Goal: Transaction & Acquisition: Book appointment/travel/reservation

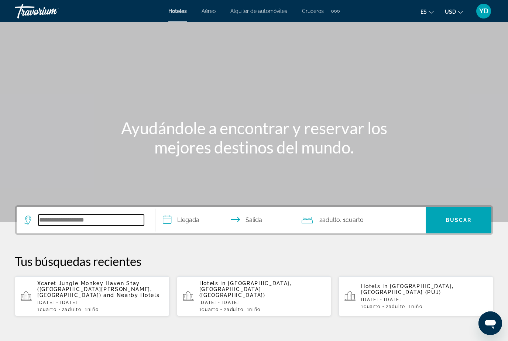
click at [105, 220] on input "Search widget" at bounding box center [91, 219] width 106 height 11
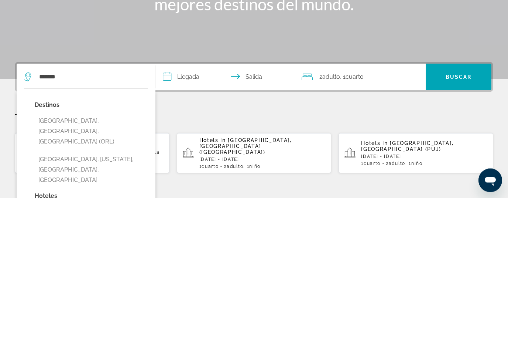
click at [116, 257] on button "[GEOGRAPHIC_DATA], [GEOGRAPHIC_DATA], [GEOGRAPHIC_DATA] (ORL)" at bounding box center [91, 274] width 113 height 35
type input "**********"
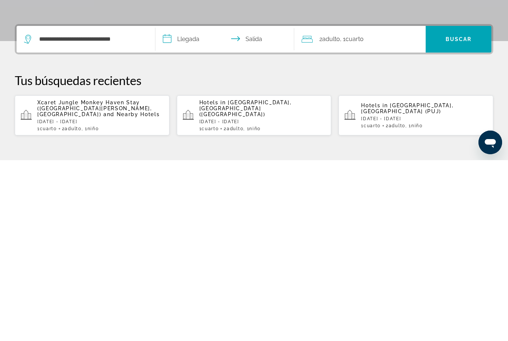
click at [211, 206] on input "**********" at bounding box center [226, 220] width 142 height 29
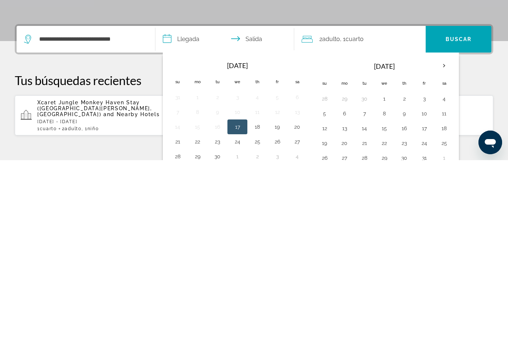
scroll to position [181, 0]
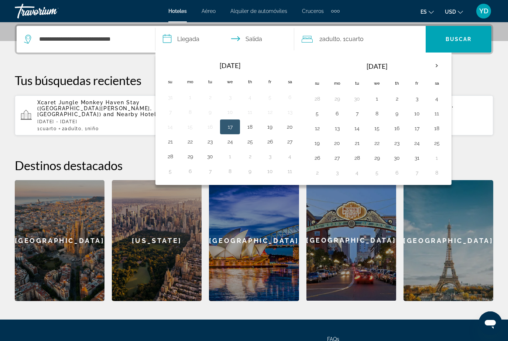
click at [169, 144] on button "21" at bounding box center [170, 141] width 12 height 10
click at [292, 141] on button "27" at bounding box center [290, 141] width 12 height 10
type input "**********"
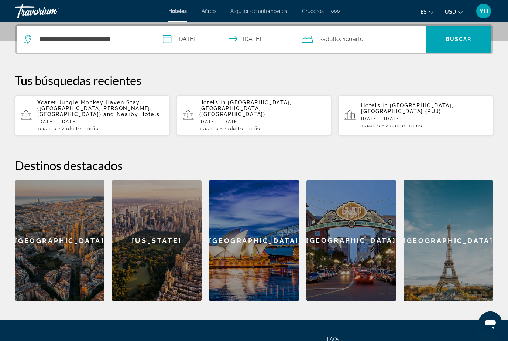
click at [384, 37] on div "2 Adulto Adulto , 1 Cuarto habitaciones" at bounding box center [364, 39] width 124 height 10
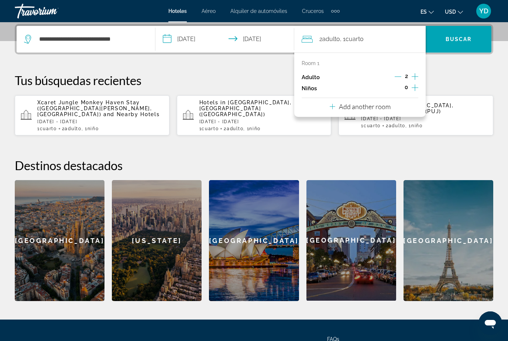
click at [413, 85] on icon "Increment children" at bounding box center [415, 87] width 7 height 9
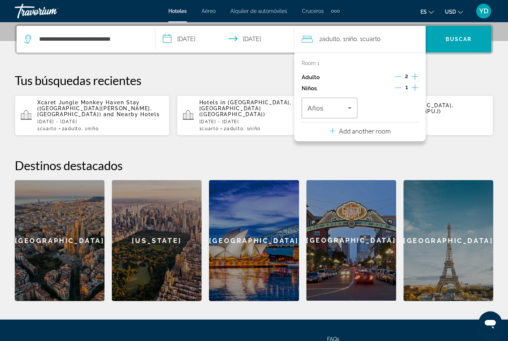
click at [349, 107] on icon "Travelers: 2 adults, 1 child" at bounding box center [350, 108] width 4 height 2
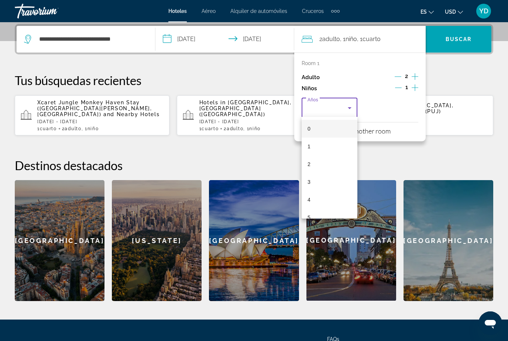
click at [412, 88] on div at bounding box center [254, 170] width 508 height 341
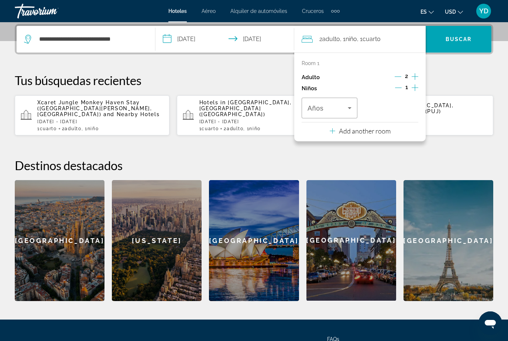
click at [410, 84] on div "1" at bounding box center [406, 88] width 23 height 11
click at [416, 89] on icon "Increment children" at bounding box center [415, 87] width 7 height 9
click at [348, 106] on icon "Travelers: 2 adults, 2 children" at bounding box center [349, 107] width 9 height 9
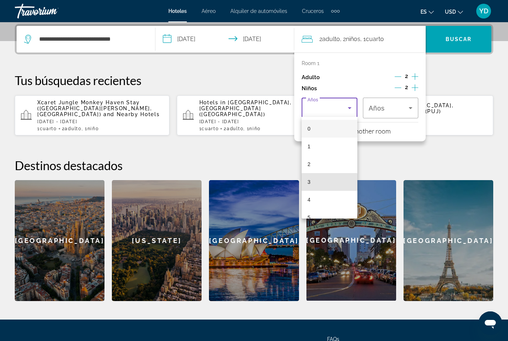
click at [317, 187] on mat-option "3" at bounding box center [330, 182] width 56 height 18
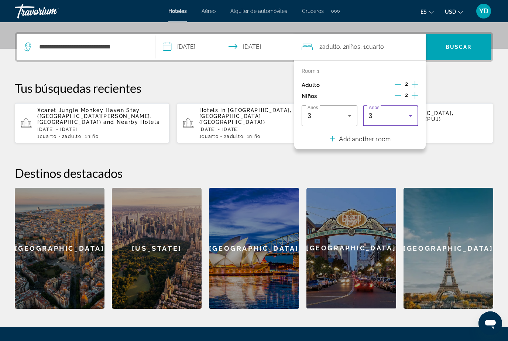
scroll to position [168, 0]
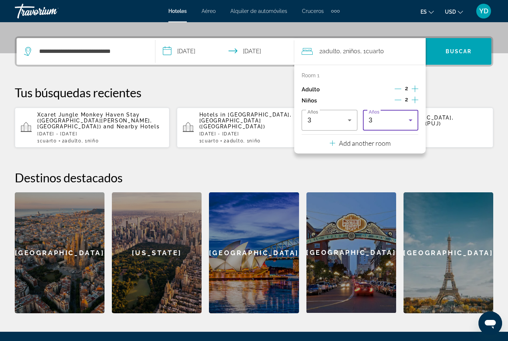
click at [413, 120] on icon "Travelers: 2 adults, 2 children" at bounding box center [410, 120] width 9 height 9
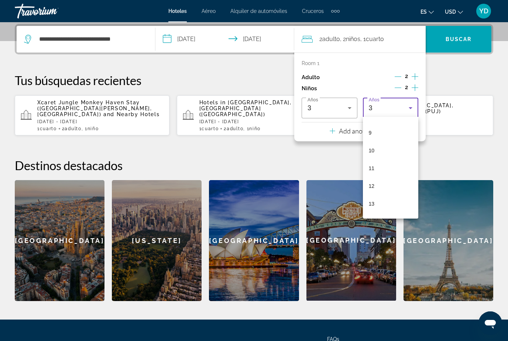
scroll to position [155, 0]
click at [373, 185] on span "12" at bounding box center [372, 186] width 6 height 9
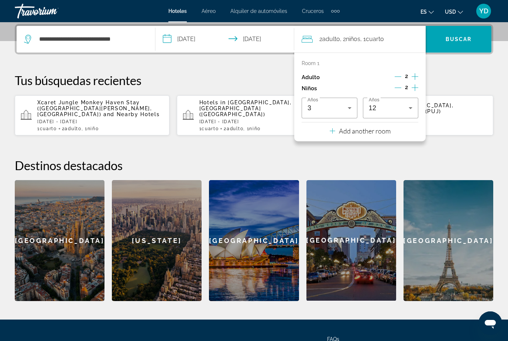
click at [475, 38] on span "Search widget" at bounding box center [459, 39] width 66 height 18
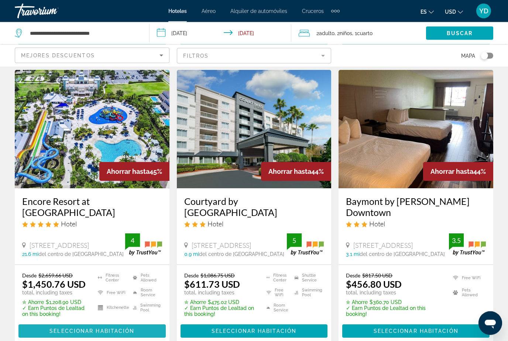
scroll to position [323, 0]
click at [44, 322] on span "Main content" at bounding box center [91, 331] width 147 height 18
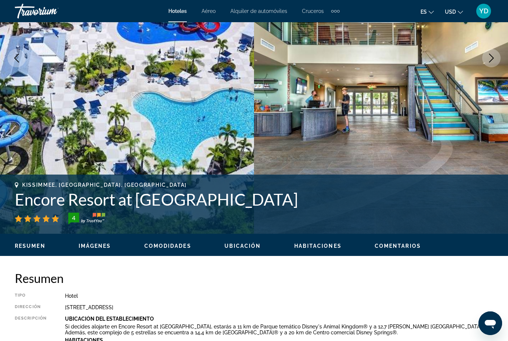
scroll to position [139, 0]
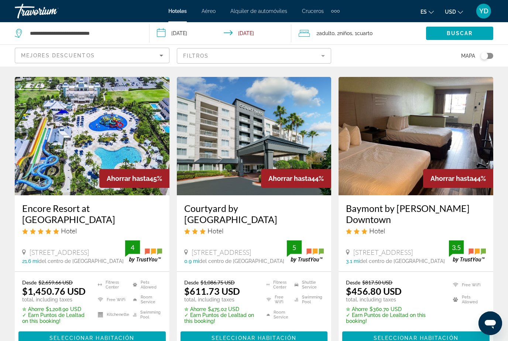
scroll to position [315, 0]
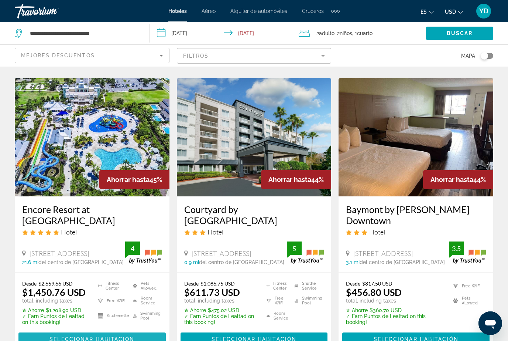
click at [31, 330] on span "Main content" at bounding box center [91, 339] width 147 height 18
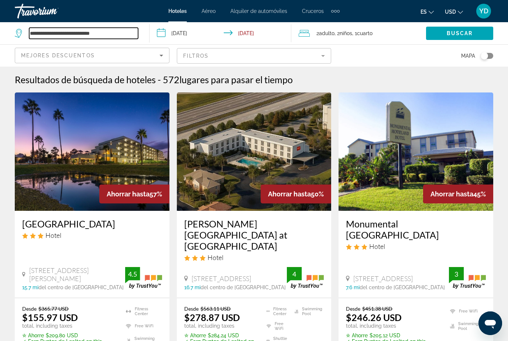
click at [122, 38] on input "**********" at bounding box center [83, 33] width 109 height 11
type input "**********"
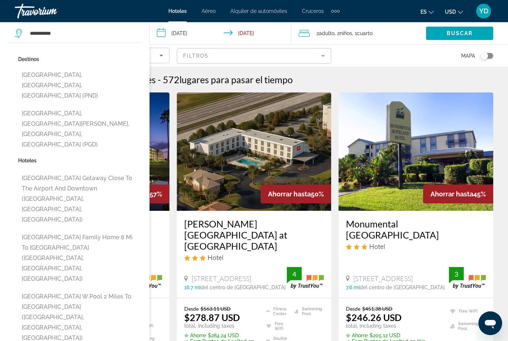
click at [116, 106] on button "[GEOGRAPHIC_DATA], [GEOGRAPHIC_DATA][PERSON_NAME], [GEOGRAPHIC_DATA], [GEOGRAPH…" at bounding box center [80, 128] width 124 height 45
type input "**********"
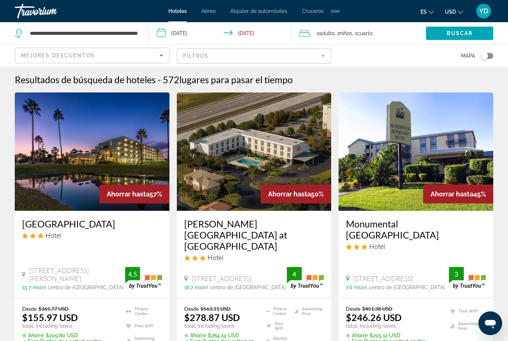
click at [198, 43] on input "**********" at bounding box center [222, 34] width 145 height 24
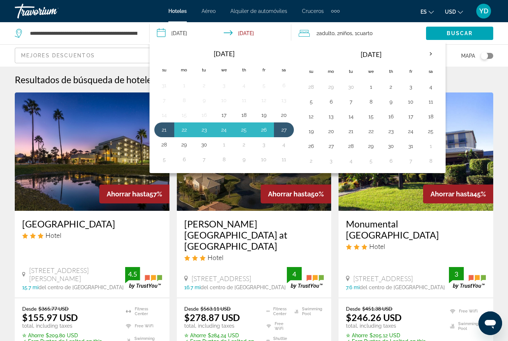
click at [429, 90] on button "4" at bounding box center [431, 87] width 12 height 10
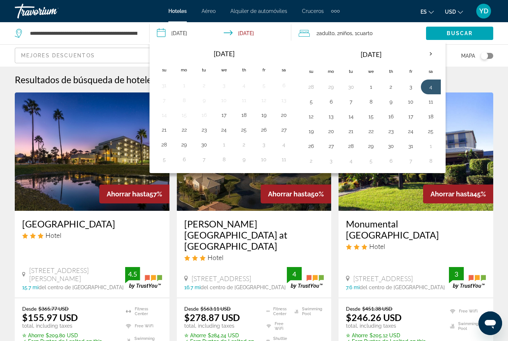
click at [309, 106] on button "5" at bounding box center [311, 101] width 12 height 10
type input "**********"
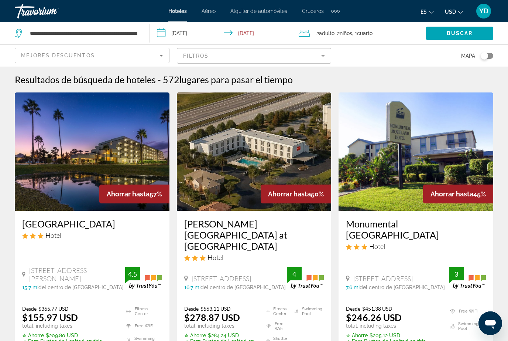
click at [361, 39] on div "2 Adulto Adulto , 2 Niño Niños , 1 Cuarto habitaciones" at bounding box center [362, 33] width 127 height 22
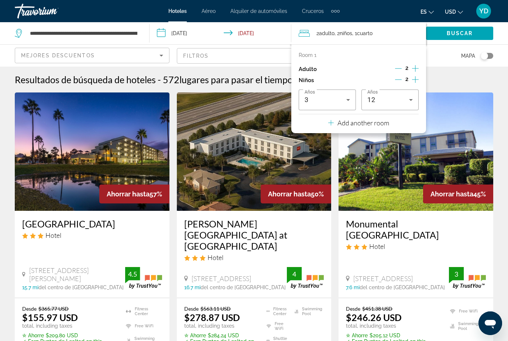
click at [349, 102] on icon "Travelers: 2 adults, 2 children" at bounding box center [348, 99] width 9 height 9
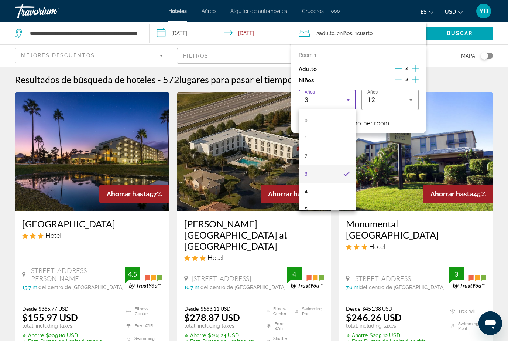
click at [394, 79] on div at bounding box center [254, 170] width 508 height 341
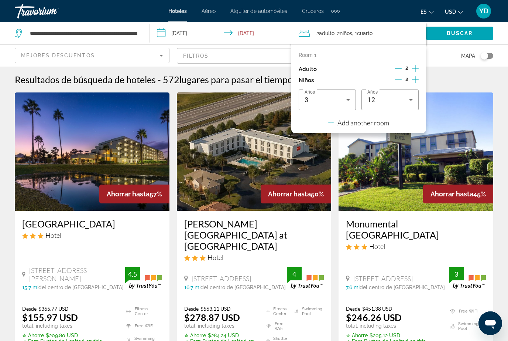
click at [397, 79] on icon "Decrement children" at bounding box center [398, 79] width 7 height 7
click at [398, 79] on icon "Decrement children" at bounding box center [399, 79] width 7 height 7
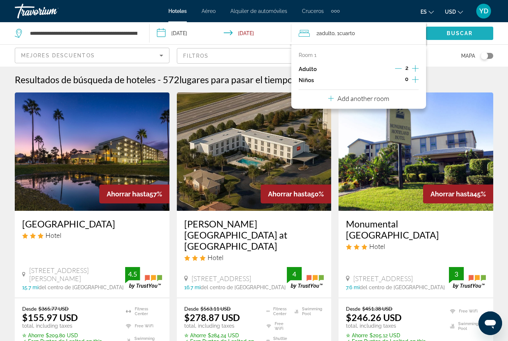
click at [471, 37] on span "Search widget" at bounding box center [459, 33] width 67 height 18
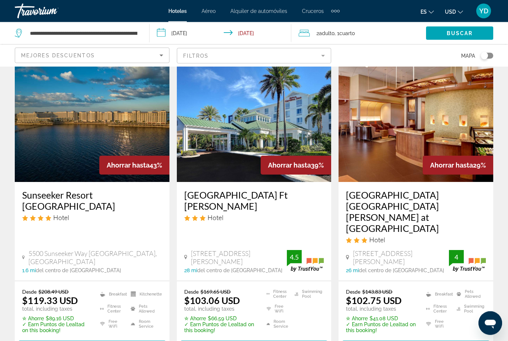
scroll to position [27, 0]
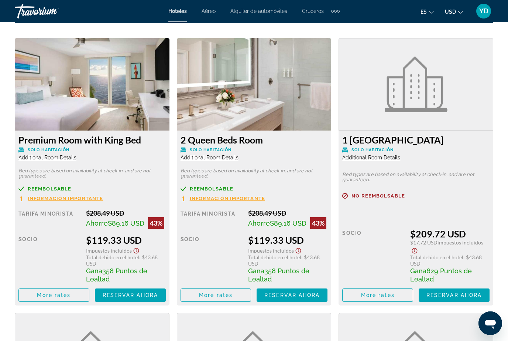
scroll to position [1139, 0]
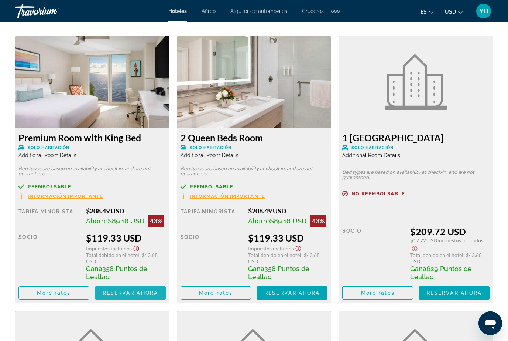
click at [138, 294] on span "Reservar ahora" at bounding box center [130, 293] width 55 height 6
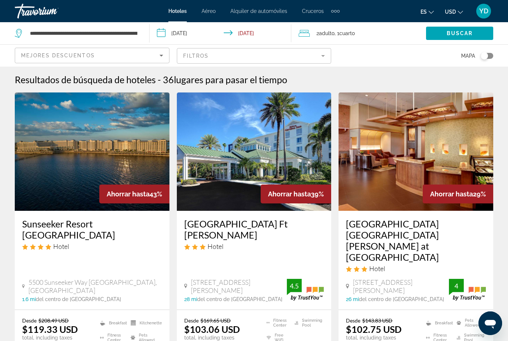
click at [143, 31] on app-destination-search "**********" at bounding box center [75, 33] width 150 height 22
click at [137, 28] on input "**********" at bounding box center [83, 33] width 109 height 11
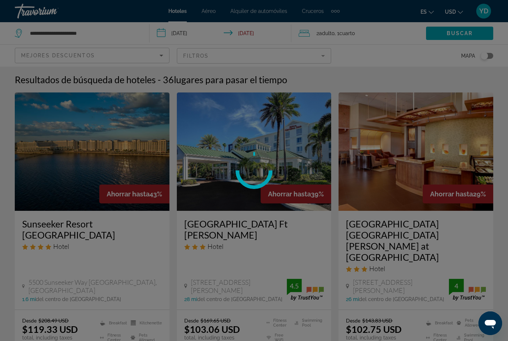
click at [93, 26] on div at bounding box center [254, 170] width 508 height 341
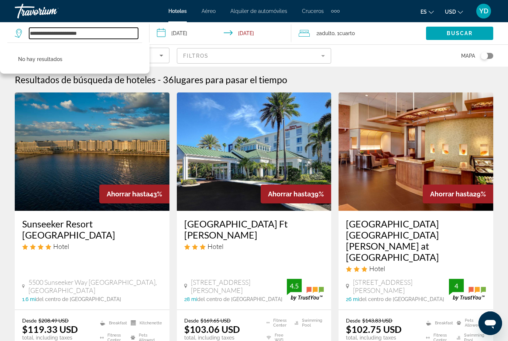
click at [100, 38] on input "**********" at bounding box center [83, 33] width 109 height 11
type input "*"
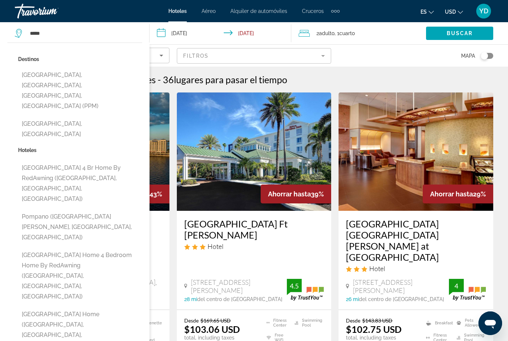
click at [68, 81] on button "[GEOGRAPHIC_DATA], [GEOGRAPHIC_DATA], [GEOGRAPHIC_DATA], [GEOGRAPHIC_DATA] (PPM)" at bounding box center [80, 90] width 124 height 45
type input "**********"
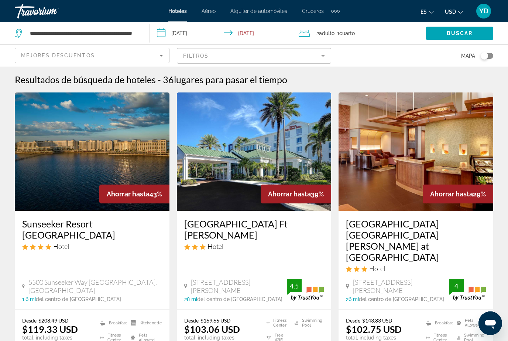
click at [464, 32] on span "Buscar" at bounding box center [460, 33] width 26 height 6
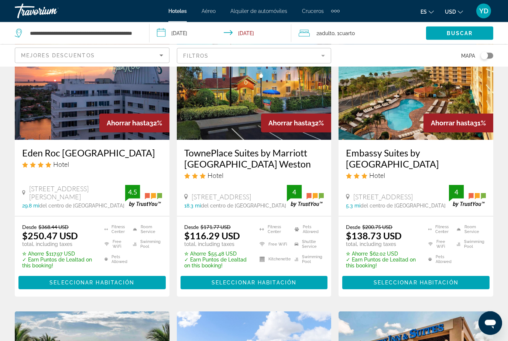
scroll to position [662, 0]
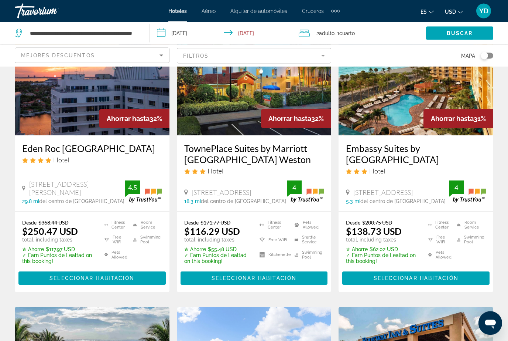
click at [422, 79] on img "Main content" at bounding box center [416, 76] width 155 height 118
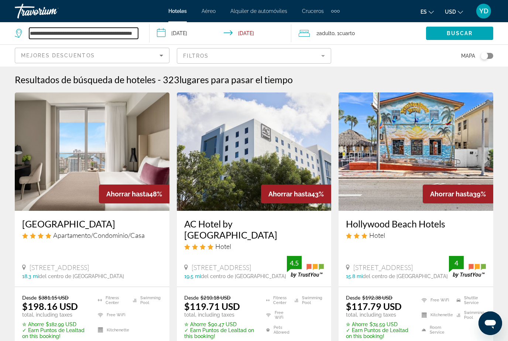
click at [137, 37] on input "**********" at bounding box center [83, 33] width 109 height 11
type input "*******"
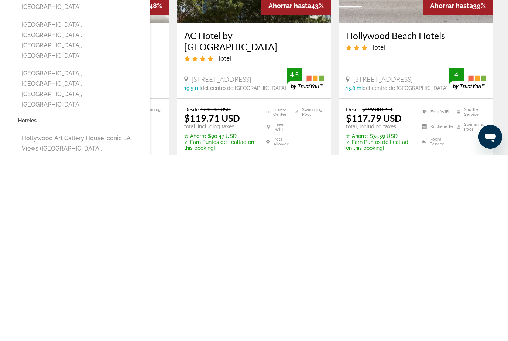
scroll to position [3, 0]
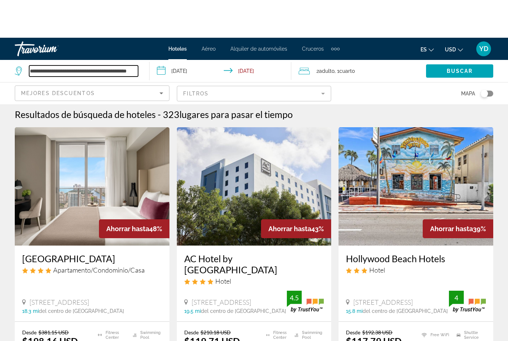
scroll to position [0, 0]
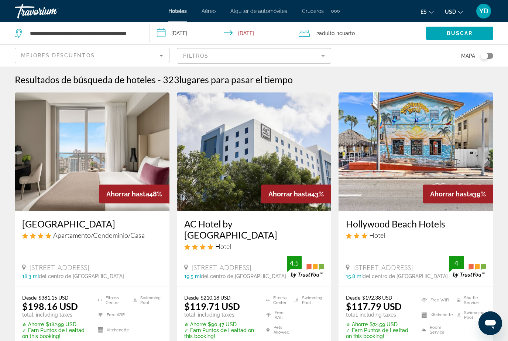
click at [470, 34] on span "Buscar" at bounding box center [460, 33] width 26 height 6
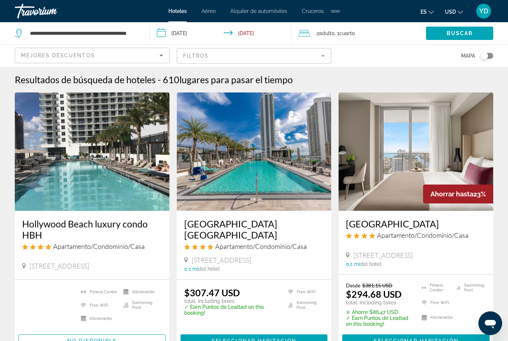
click at [143, 33] on app-destination-search "**********" at bounding box center [75, 33] width 150 height 22
click at [138, 35] on input "**********" at bounding box center [83, 33] width 109 height 11
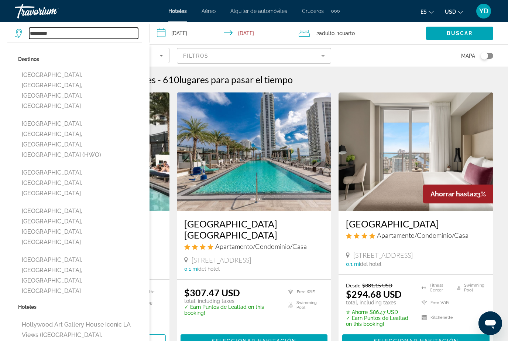
click at [64, 37] on input "*********" at bounding box center [83, 33] width 109 height 11
type input "*"
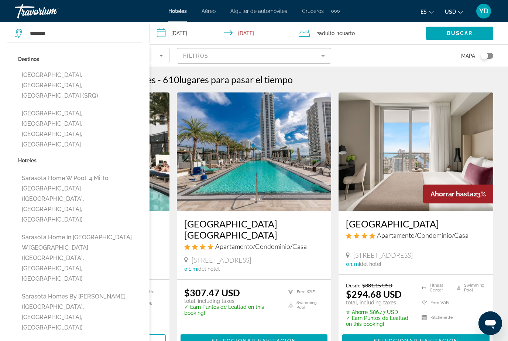
click at [130, 79] on button "[GEOGRAPHIC_DATA], [GEOGRAPHIC_DATA], [GEOGRAPHIC_DATA] (SRQ)" at bounding box center [80, 85] width 124 height 35
type input "**********"
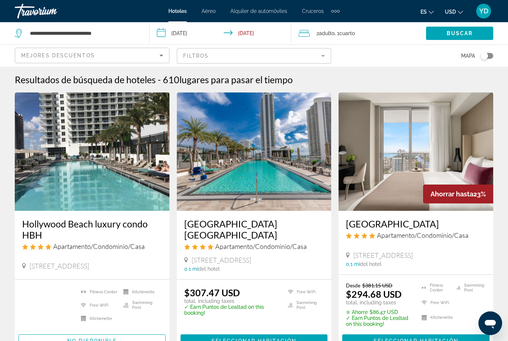
click at [475, 35] on span "Search widget" at bounding box center [459, 33] width 67 height 18
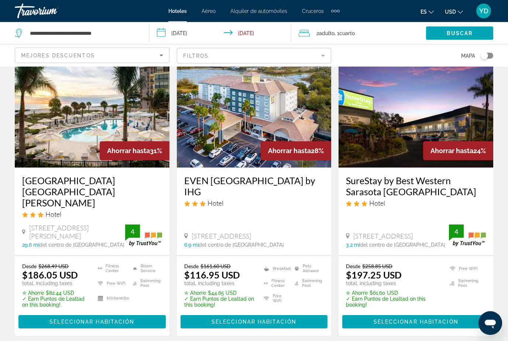
scroll to position [42, 0]
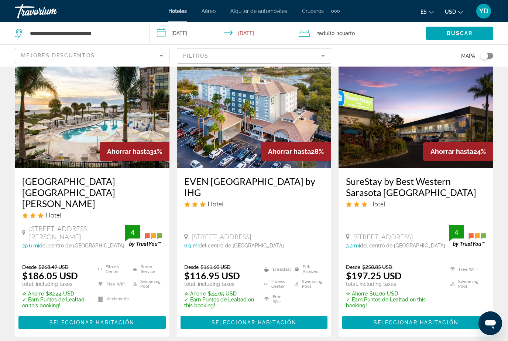
click at [112, 120] on img "Main content" at bounding box center [92, 109] width 155 height 118
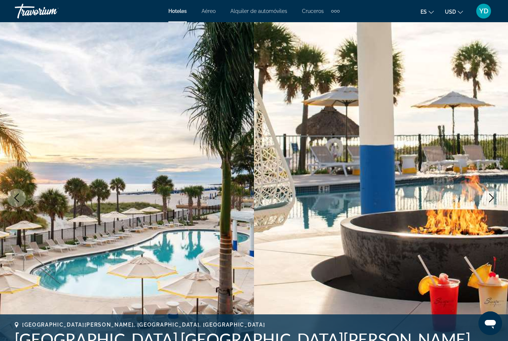
click at [490, 194] on icon "Next image" at bounding box center [491, 197] width 5 height 9
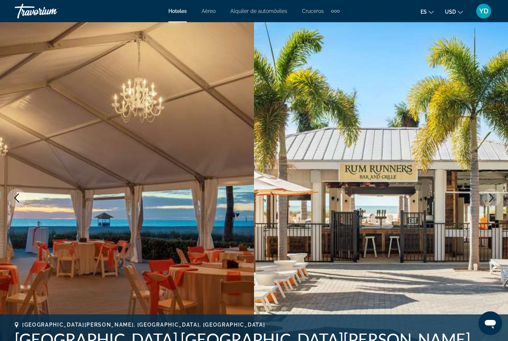
click at [502, 169] on img "Main content" at bounding box center [381, 197] width 254 height 351
click at [488, 208] on img "Main content" at bounding box center [381, 197] width 254 height 351
click at [492, 201] on icon "Next image" at bounding box center [491, 197] width 9 height 9
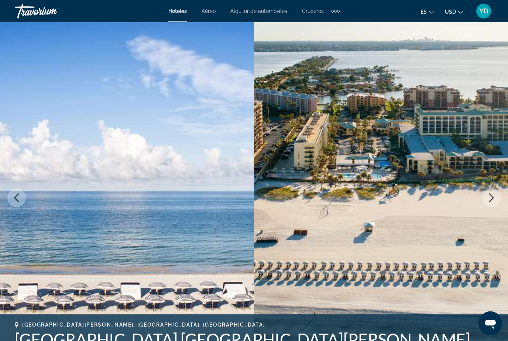
click at [488, 202] on button "Next image" at bounding box center [491, 197] width 18 height 18
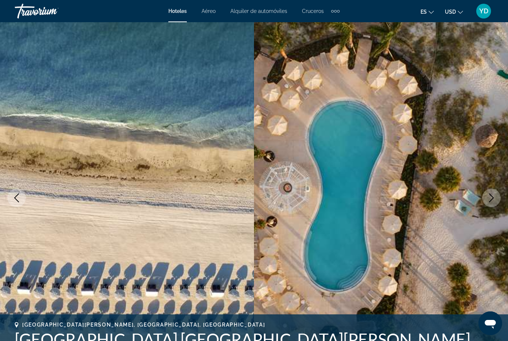
click at [493, 203] on button "Next image" at bounding box center [491, 197] width 18 height 18
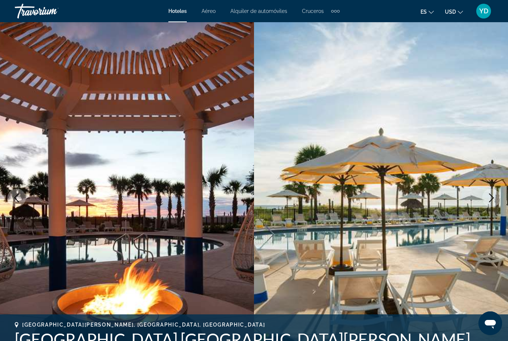
click at [488, 200] on icon "Next image" at bounding box center [491, 197] width 9 height 9
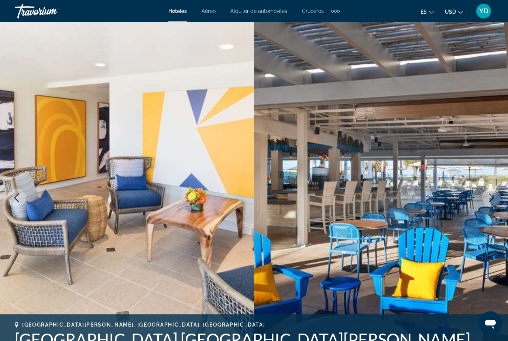
click at [490, 212] on img "Main content" at bounding box center [381, 197] width 254 height 351
click at [491, 195] on icon "Next image" at bounding box center [491, 197] width 9 height 9
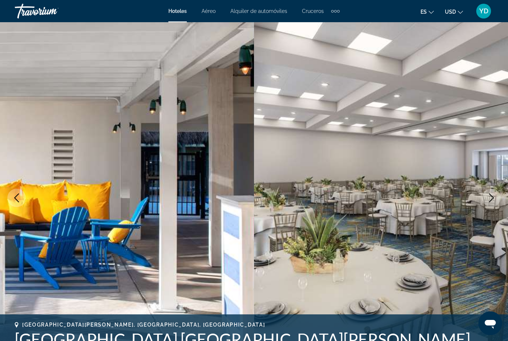
click at [493, 195] on icon "Next image" at bounding box center [491, 197] width 9 height 9
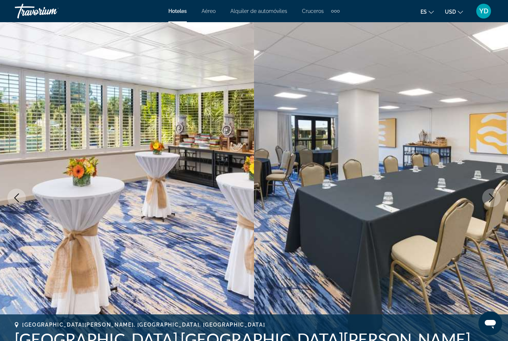
click at [489, 192] on button "Next image" at bounding box center [491, 197] width 18 height 18
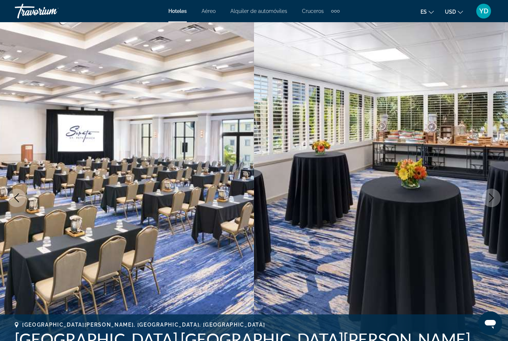
click at [498, 197] on button "Next image" at bounding box center [491, 197] width 18 height 18
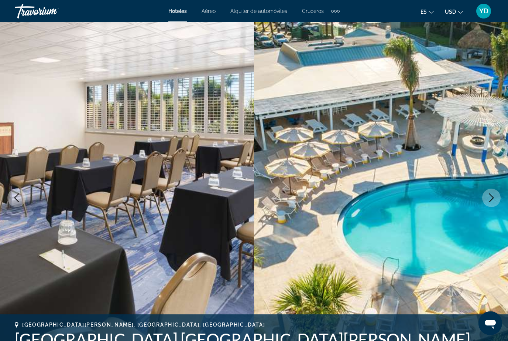
click at [491, 200] on icon "Next image" at bounding box center [491, 197] width 5 height 9
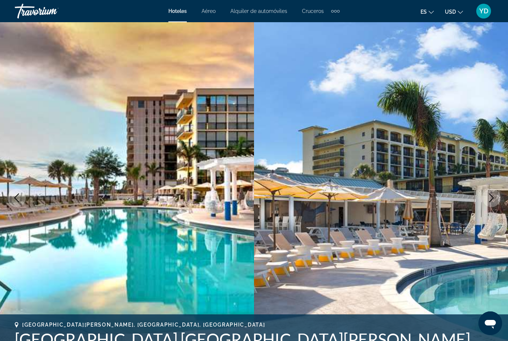
click at [494, 196] on icon "Next image" at bounding box center [491, 197] width 9 height 9
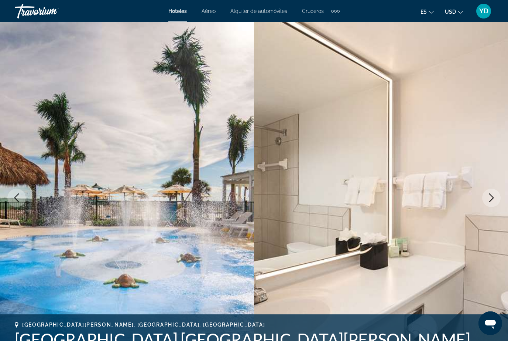
click at [497, 198] on button "Next image" at bounding box center [491, 197] width 18 height 18
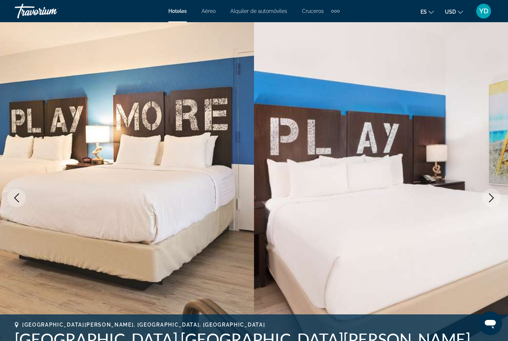
click at [490, 199] on icon "Next image" at bounding box center [491, 197] width 9 height 9
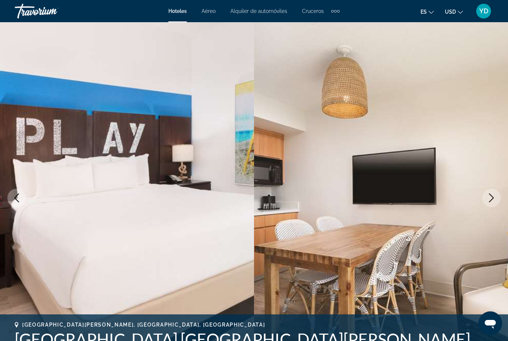
click at [492, 198] on icon "Next image" at bounding box center [491, 197] width 9 height 9
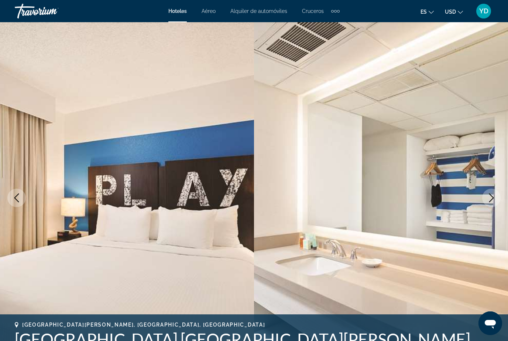
click at [496, 201] on icon "Next image" at bounding box center [491, 197] width 9 height 9
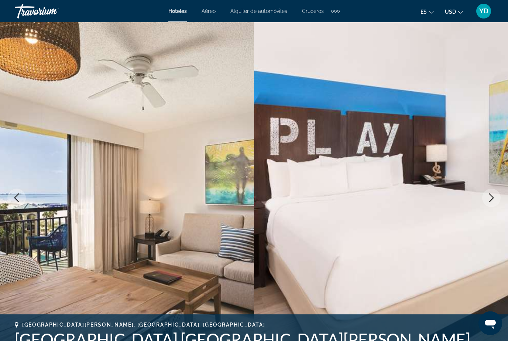
click at [494, 201] on icon "Next image" at bounding box center [491, 197] width 9 height 9
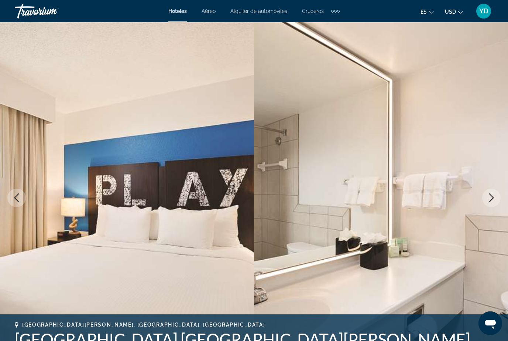
click at [502, 194] on img "Main content" at bounding box center [381, 197] width 254 height 351
click at [489, 195] on icon "Next image" at bounding box center [491, 197] width 9 height 9
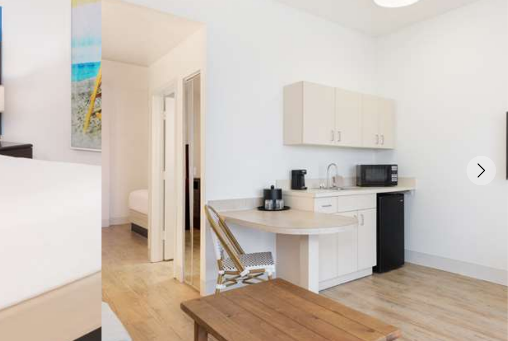
click at [487, 193] on icon "Next image" at bounding box center [491, 197] width 9 height 9
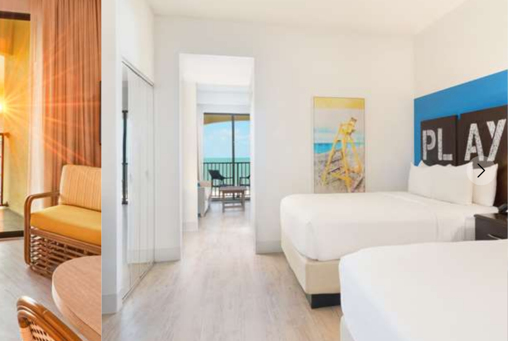
click at [487, 193] on icon "Next image" at bounding box center [491, 197] width 9 height 9
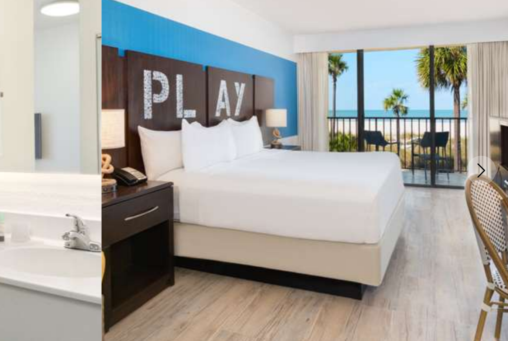
click at [489, 193] on icon "Next image" at bounding box center [491, 197] width 5 height 9
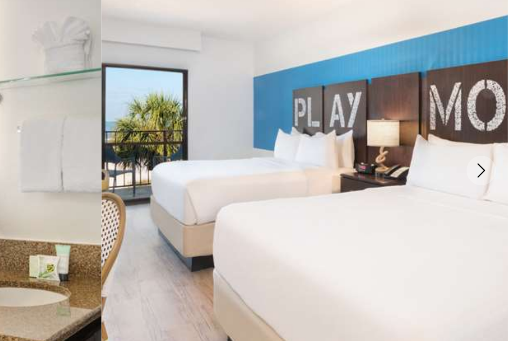
click at [487, 193] on icon "Next image" at bounding box center [491, 197] width 9 height 9
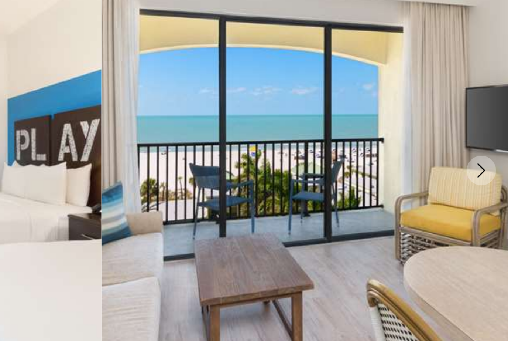
click at [482, 188] on button "Next image" at bounding box center [491, 197] width 18 height 18
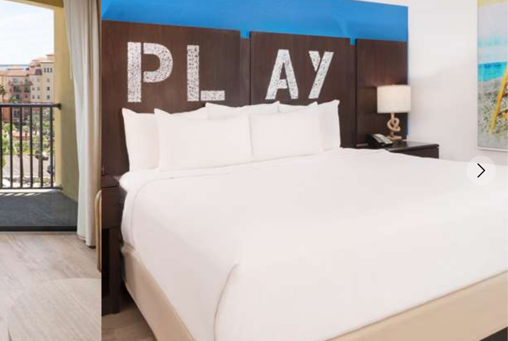
click at [487, 193] on icon "Next image" at bounding box center [491, 197] width 9 height 9
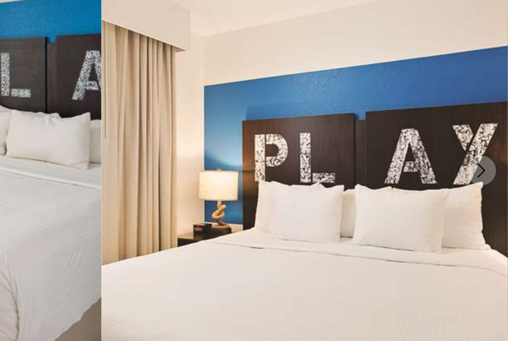
click at [487, 193] on icon "Next image" at bounding box center [491, 197] width 9 height 9
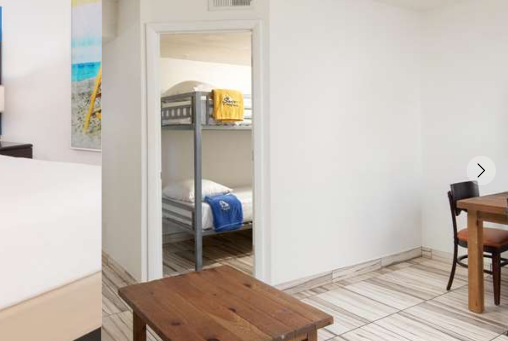
click at [487, 193] on icon "Next image" at bounding box center [491, 197] width 9 height 9
